Goal: Book appointment/travel/reservation

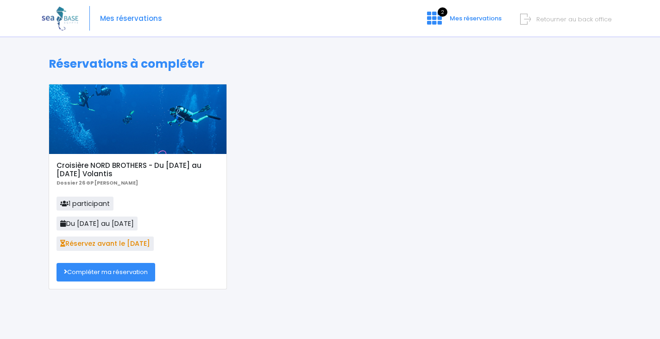
click at [116, 279] on link "Compléter ma réservation" at bounding box center [106, 272] width 99 height 19
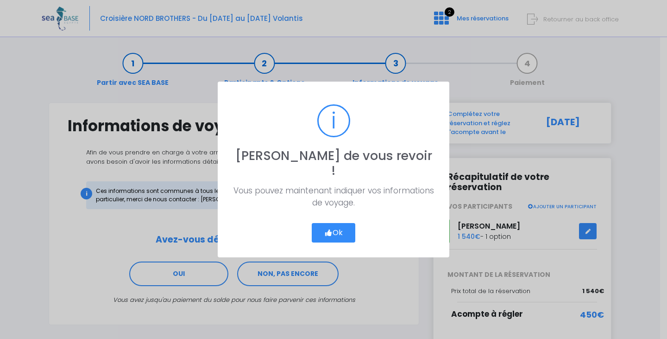
click at [323, 223] on button "Ok" at bounding box center [334, 232] width 44 height 19
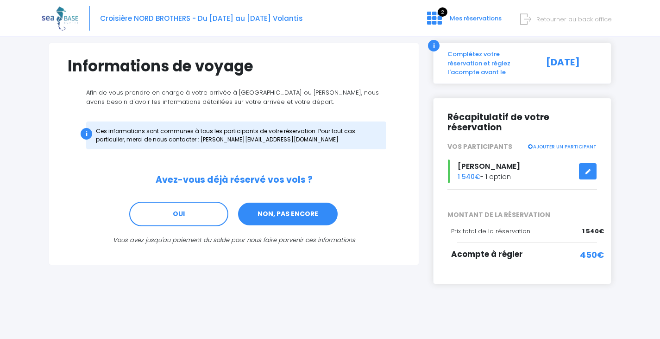
scroll to position [61, 0]
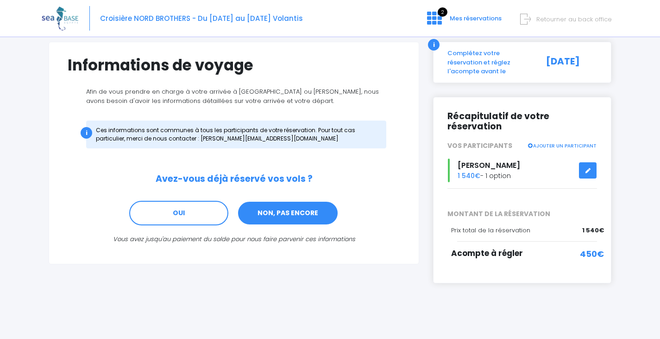
click at [313, 213] on link "NON, PAS ENCORE" at bounding box center [287, 213] width 101 height 25
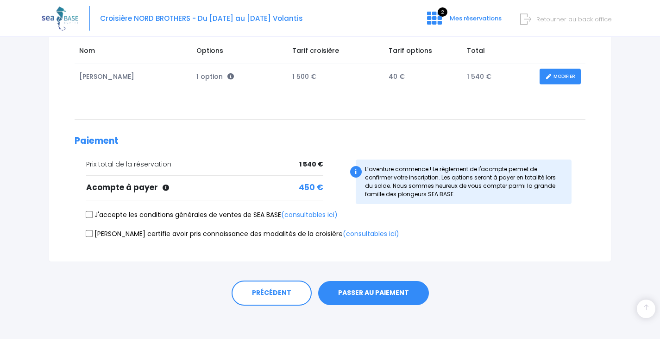
scroll to position [158, 0]
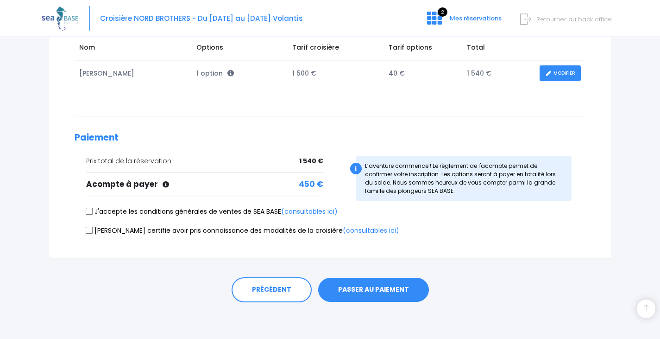
click at [185, 204] on div "Prix total de la réservation 1 540 € Acompte à payer" at bounding box center [199, 181] width 263 height 51
click at [185, 213] on label "J'accepte les conditions générales de ventes de SEA BASE (consultables ici)" at bounding box center [212, 212] width 252 height 10
click at [93, 213] on input "J'accepte les conditions générales de ventes de SEA BASE (consultables ici)" at bounding box center [89, 211] width 7 height 7
checkbox input "true"
click at [191, 232] on label "[PERSON_NAME] certifie avoir pris connaissance des modalités de la croisière (c…" at bounding box center [242, 231] width 313 height 10
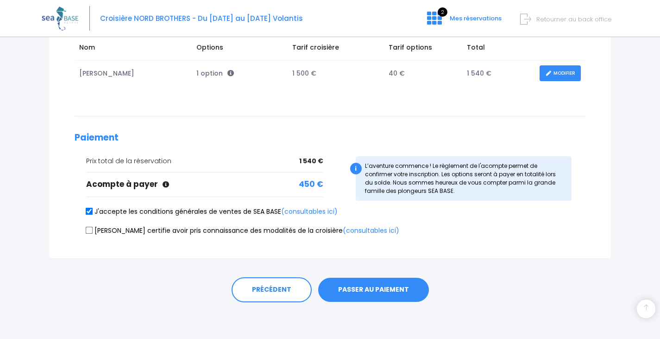
click at [93, 232] on input "[PERSON_NAME] certifie avoir pris connaissance des modalités de la croisière (c…" at bounding box center [89, 229] width 7 height 7
checkbox input "true"
click at [375, 284] on button "PASSER AU PAIEMENT" at bounding box center [373, 290] width 111 height 24
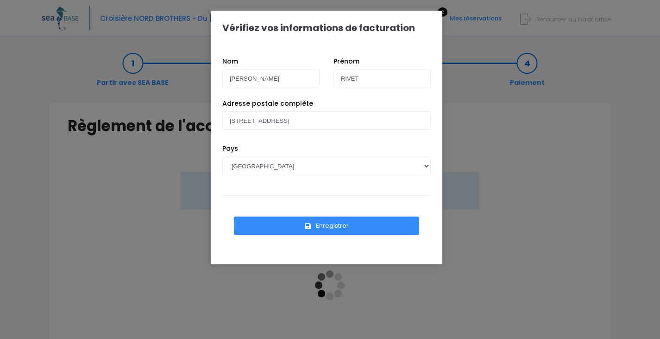
click at [393, 224] on button "Enregistrer" at bounding box center [326, 225] width 185 height 19
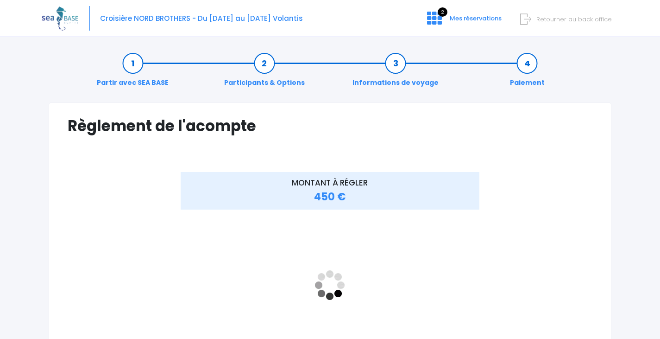
click at [560, 18] on span "Retourner au back office" at bounding box center [575, 19] width 76 height 9
